Goal: Navigation & Orientation: Find specific page/section

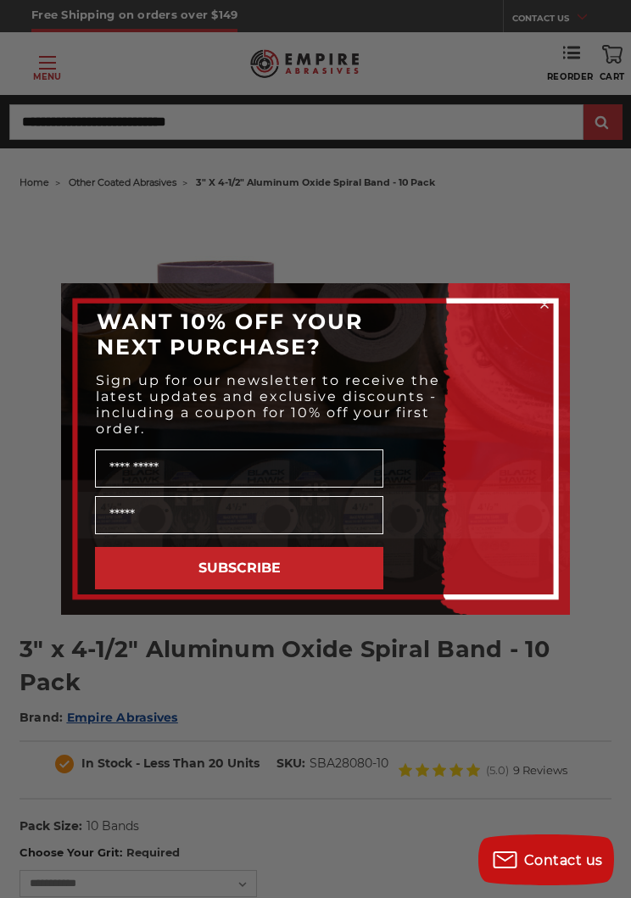
click at [543, 287] on form "WANT 10% OFF YOUR NEXT PURCHASE? Sign up for our newsletter to receive the late…" at bounding box center [315, 448] width 509 height 331
click at [541, 303] on icon "Close dialog" at bounding box center [544, 304] width 7 height 7
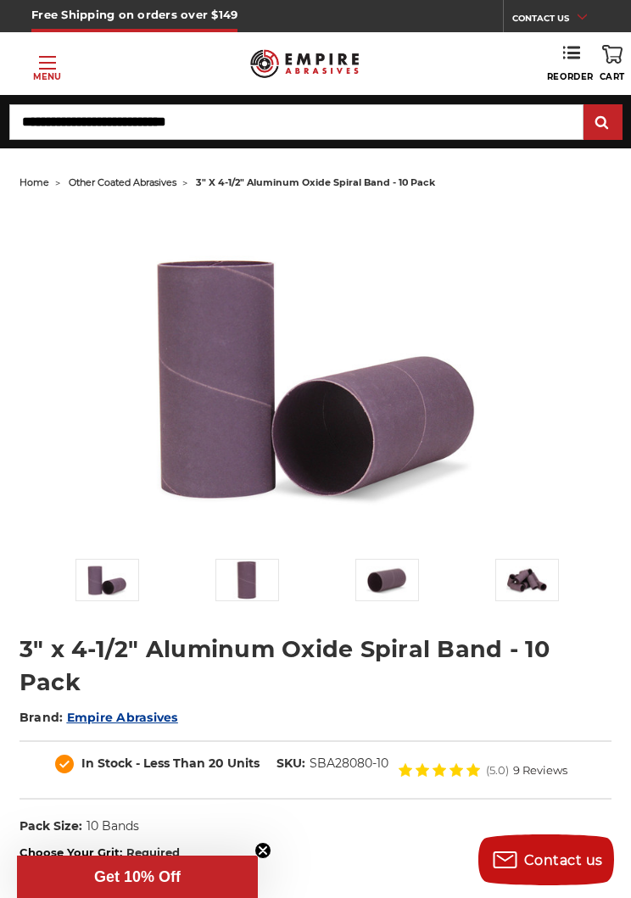
click at [580, 456] on div at bounding box center [315, 406] width 615 height 399
click at [55, 63] on span "Toggle menu" at bounding box center [47, 63] width 17 height 2
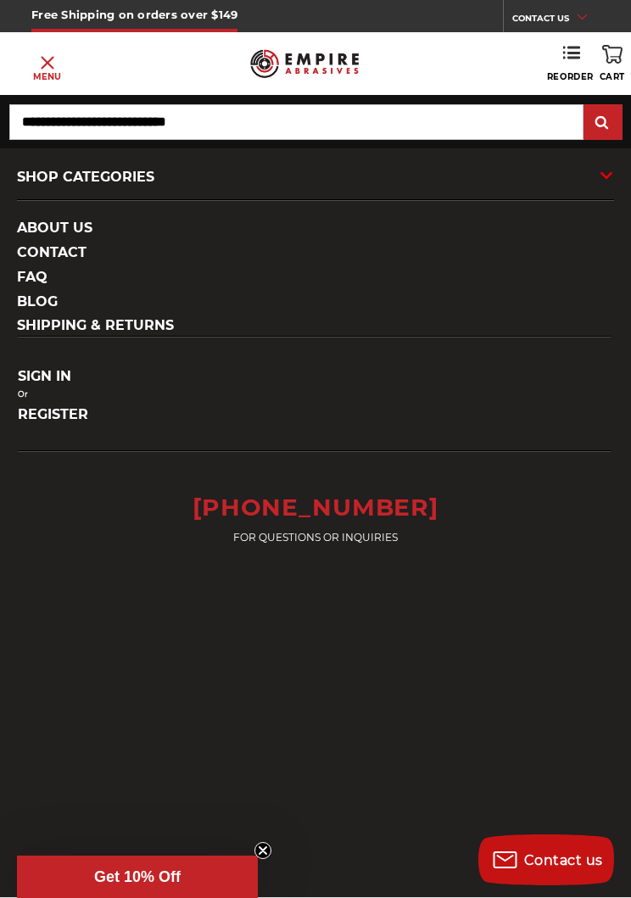
click at [49, 228] on link "about us" at bounding box center [315, 228] width 631 height 28
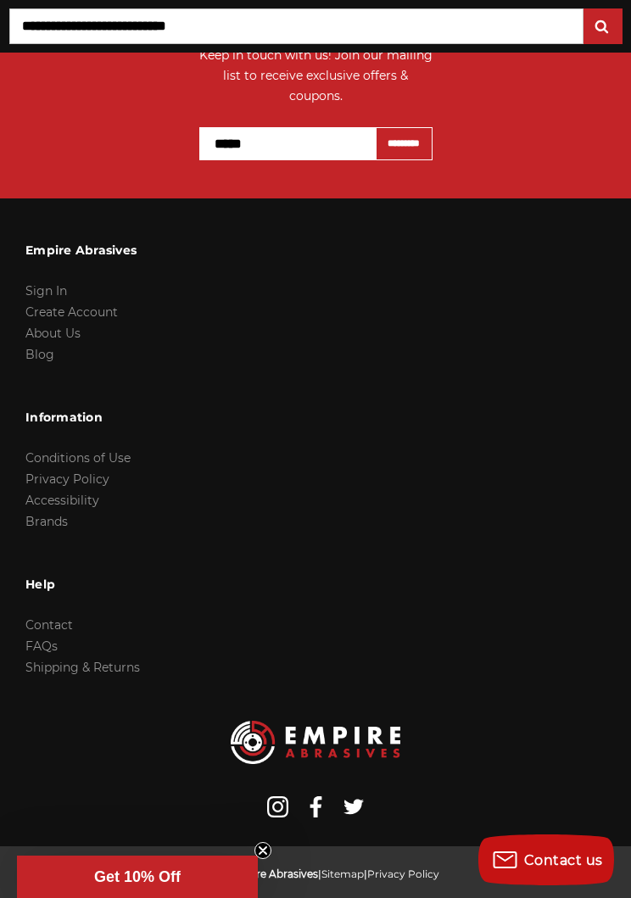
scroll to position [2335, 0]
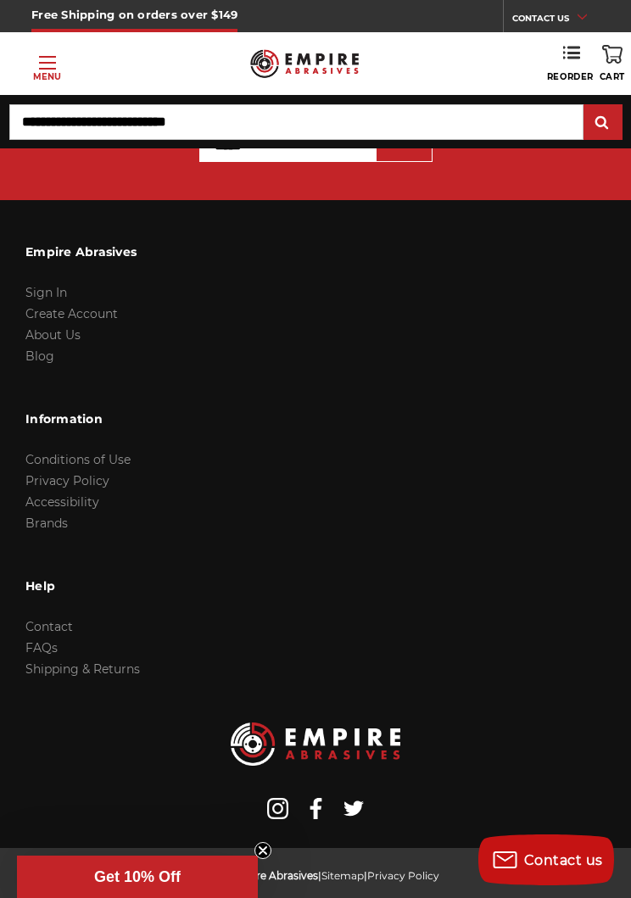
click at [56, 634] on link "Contact" at bounding box center [48, 626] width 47 height 15
